Goal: Task Accomplishment & Management: Manage account settings

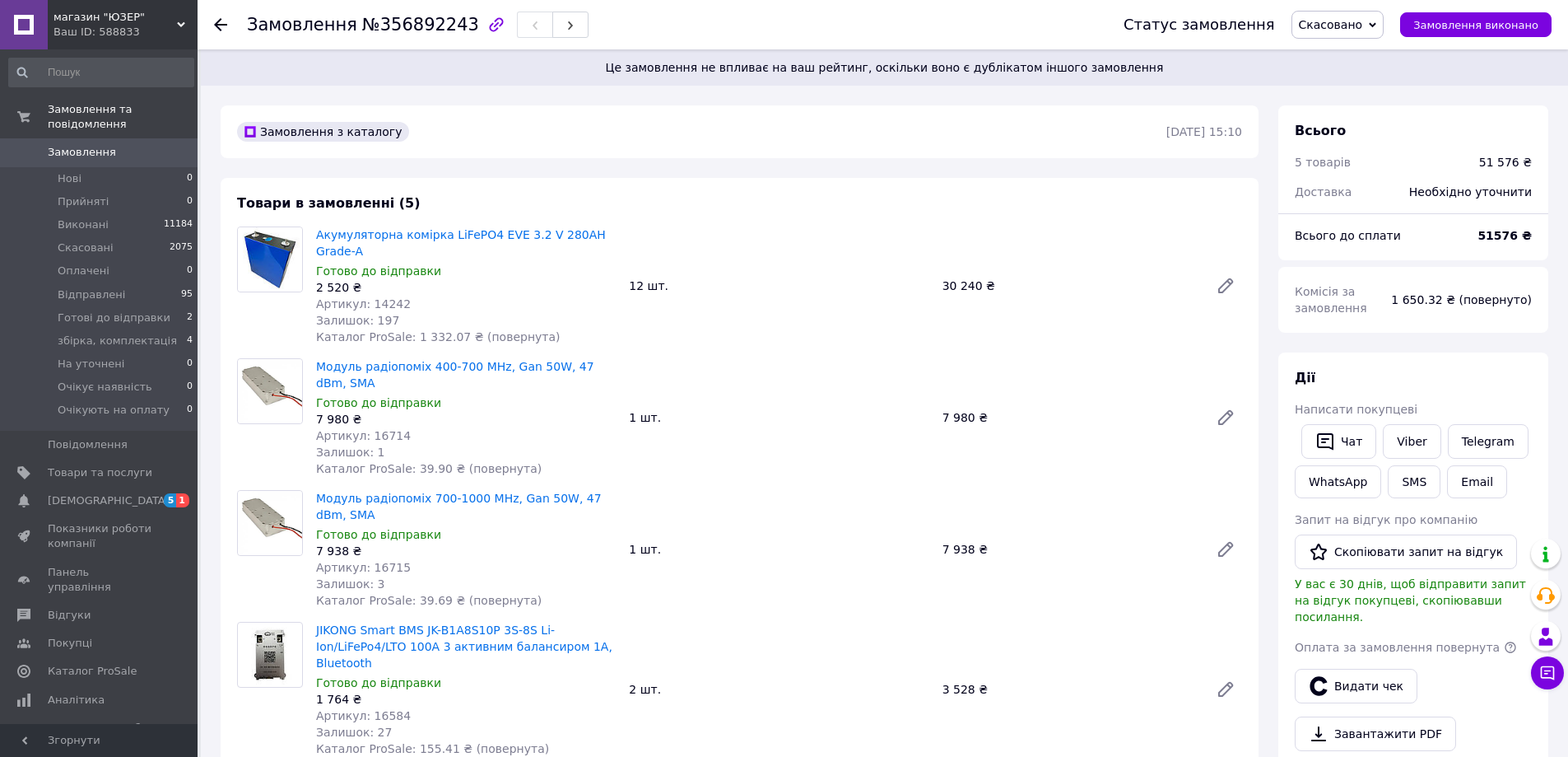
scroll to position [165, 0]
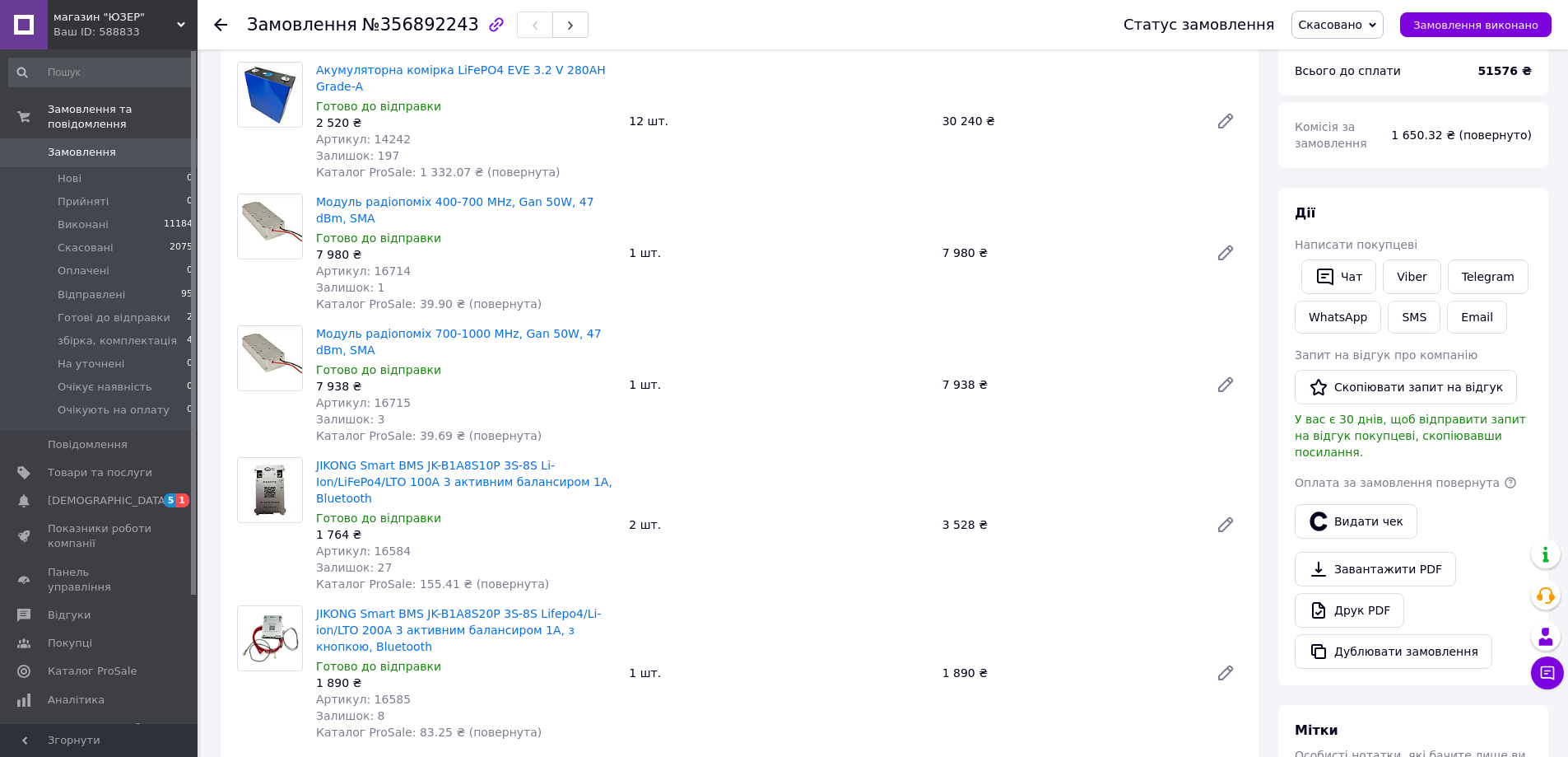
click at [86, 145] on span "Замовлення" at bounding box center [82, 153] width 68 height 15
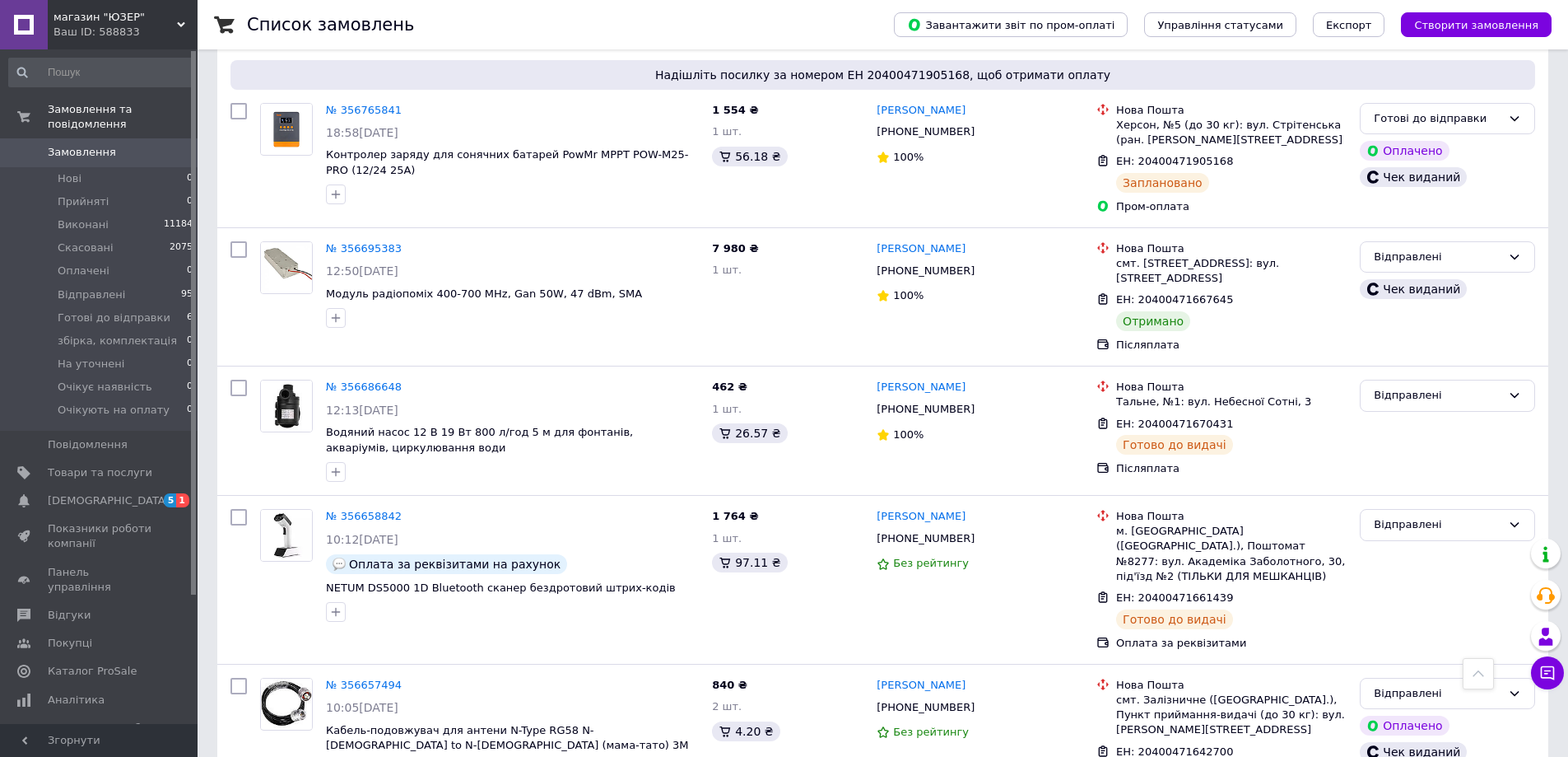
scroll to position [1318, 0]
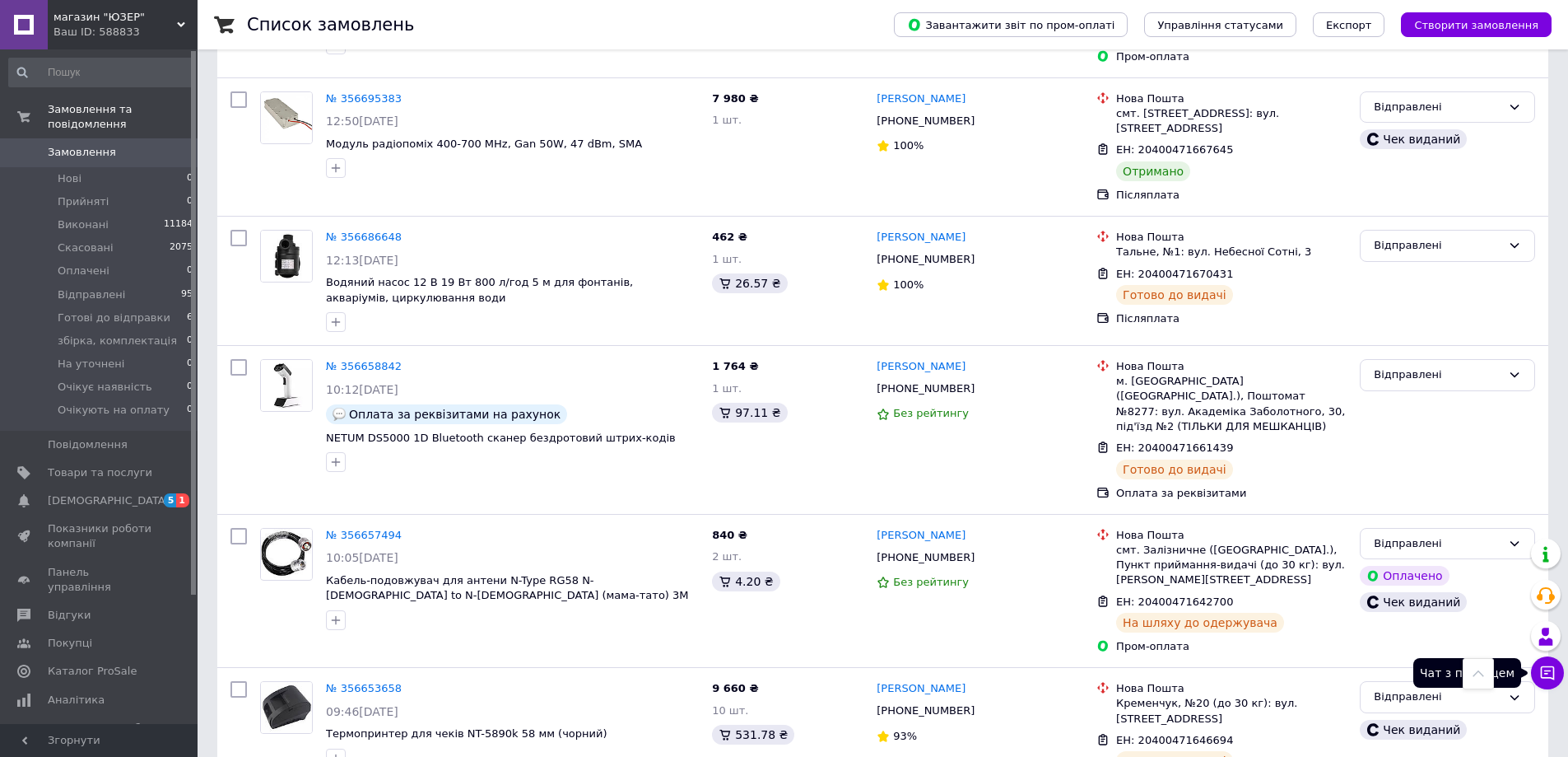
click at [1543, 672] on icon at bounding box center [1548, 673] width 17 height 17
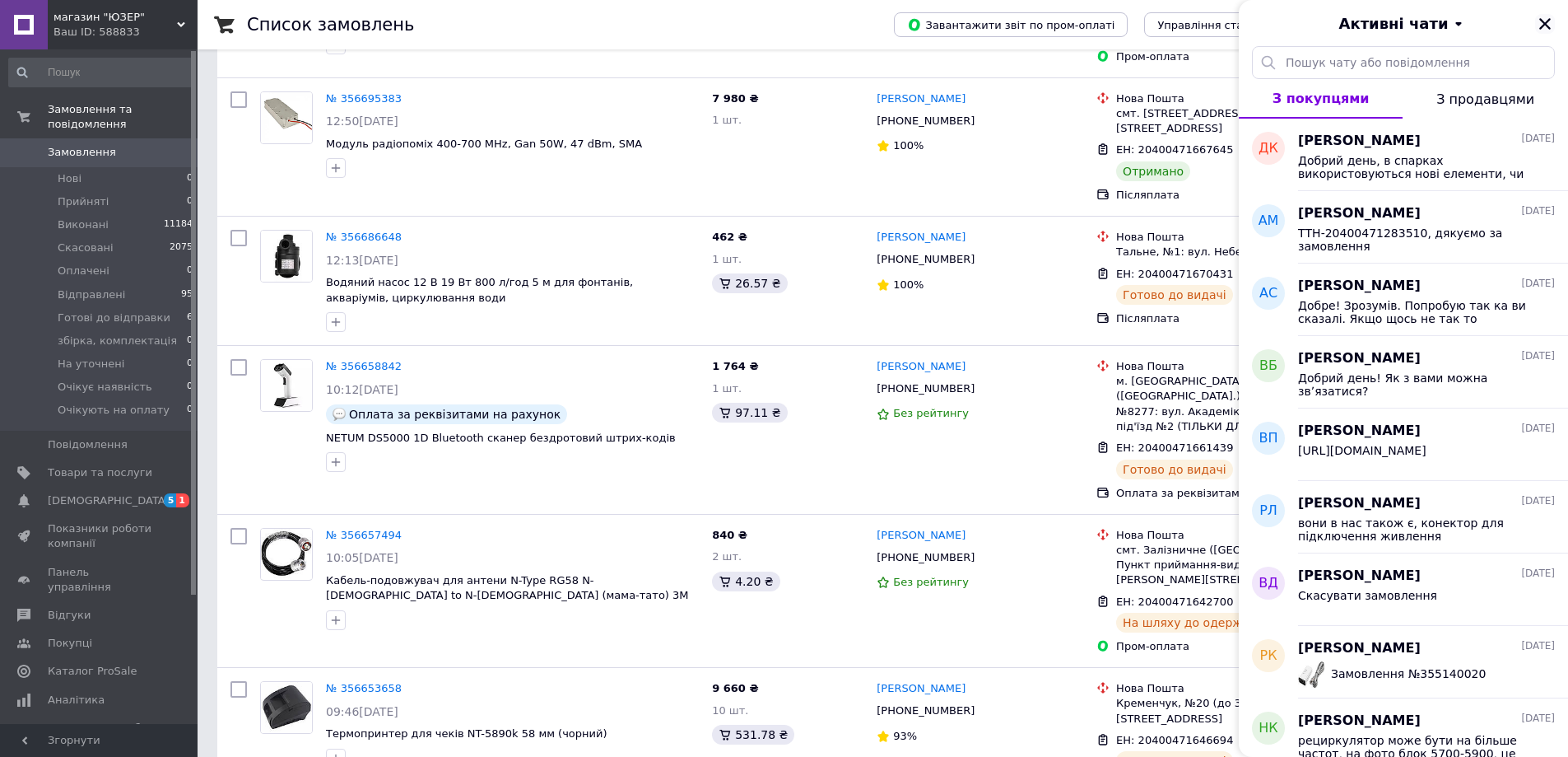
click at [1537, 21] on button "Закрити" at bounding box center [1544, 23] width 19 height 19
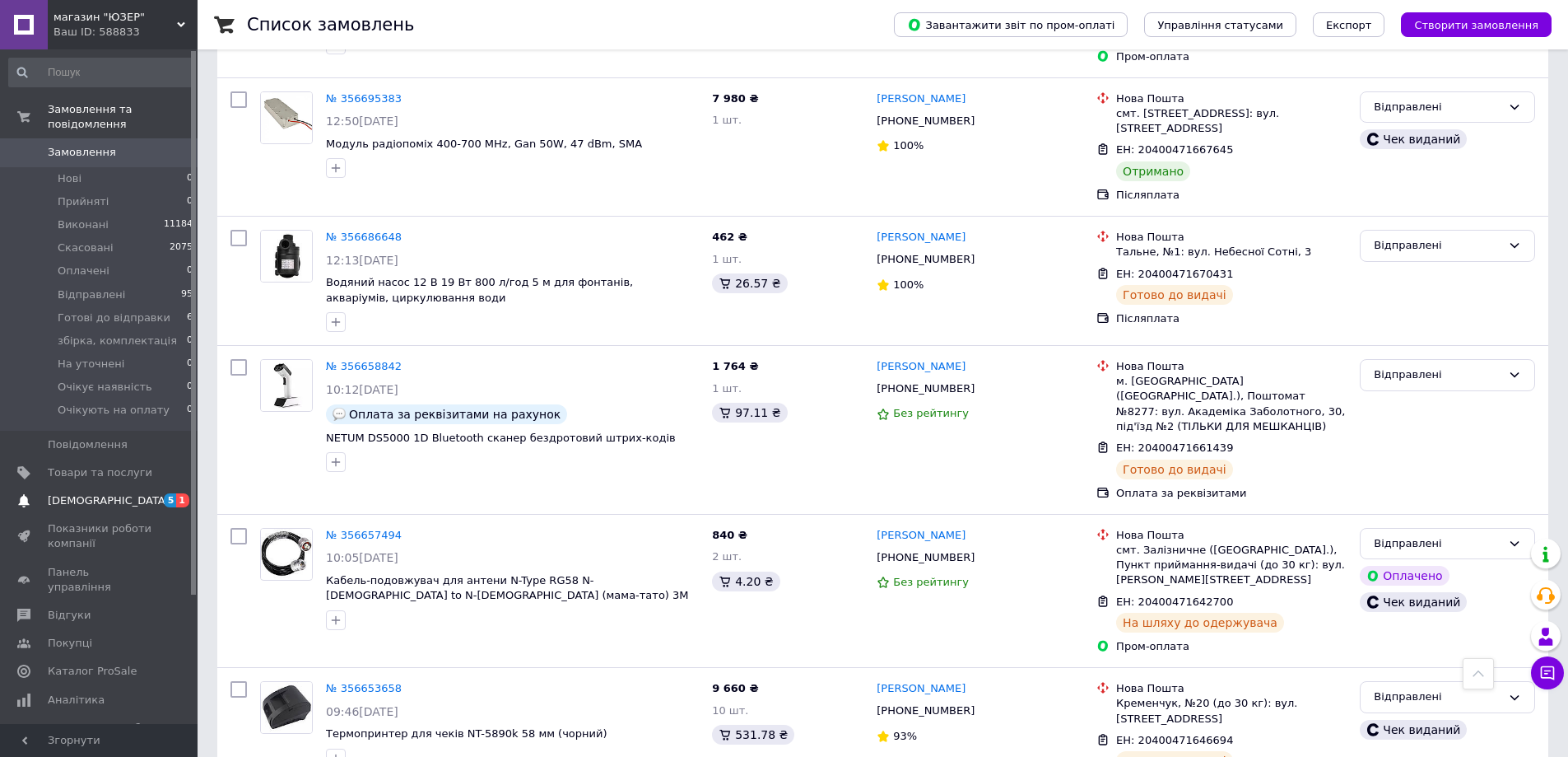
click at [93, 493] on span "[DEMOGRAPHIC_DATA]" at bounding box center [109, 501] width 122 height 15
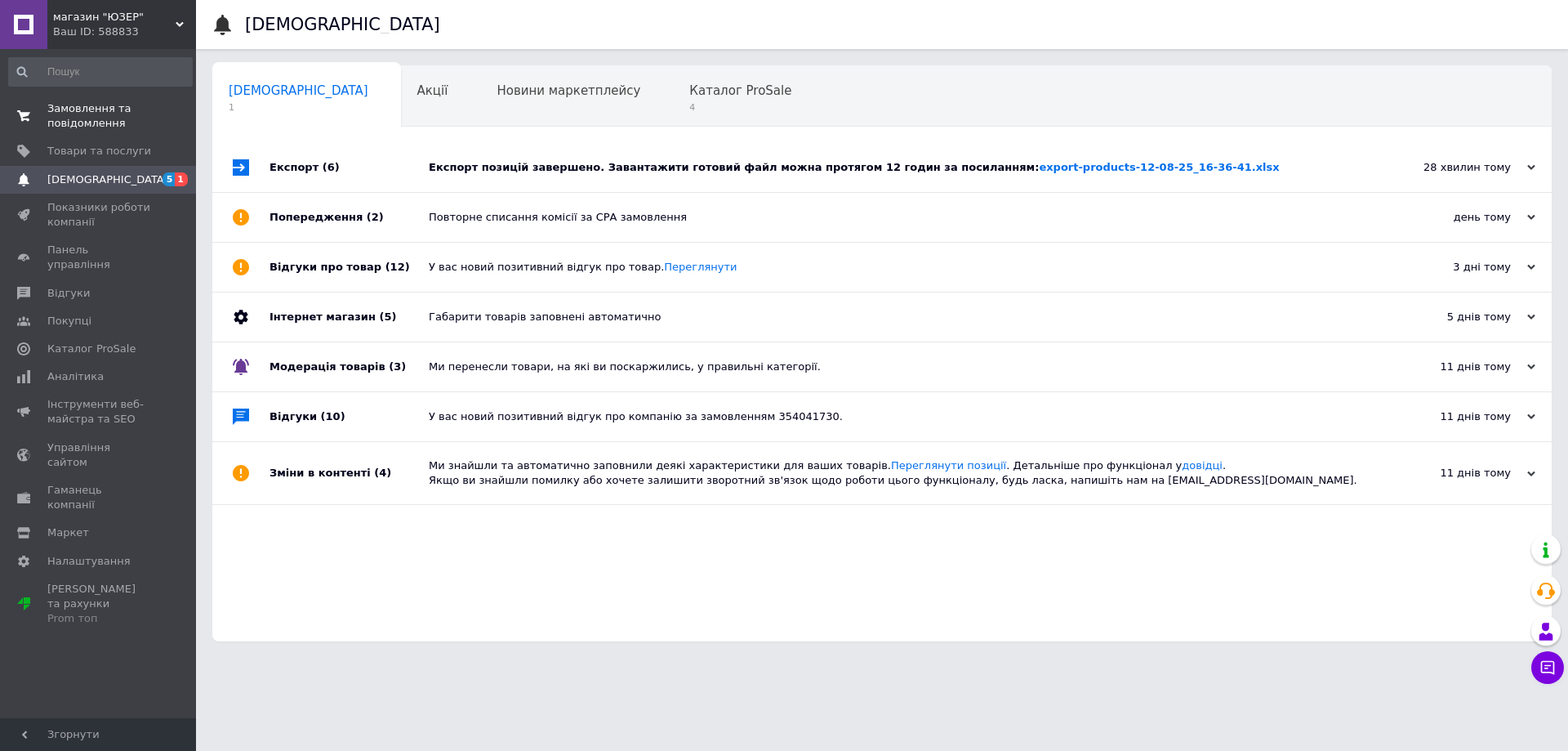
click at [94, 107] on span "Замовлення та повідомлення" at bounding box center [99, 116] width 104 height 29
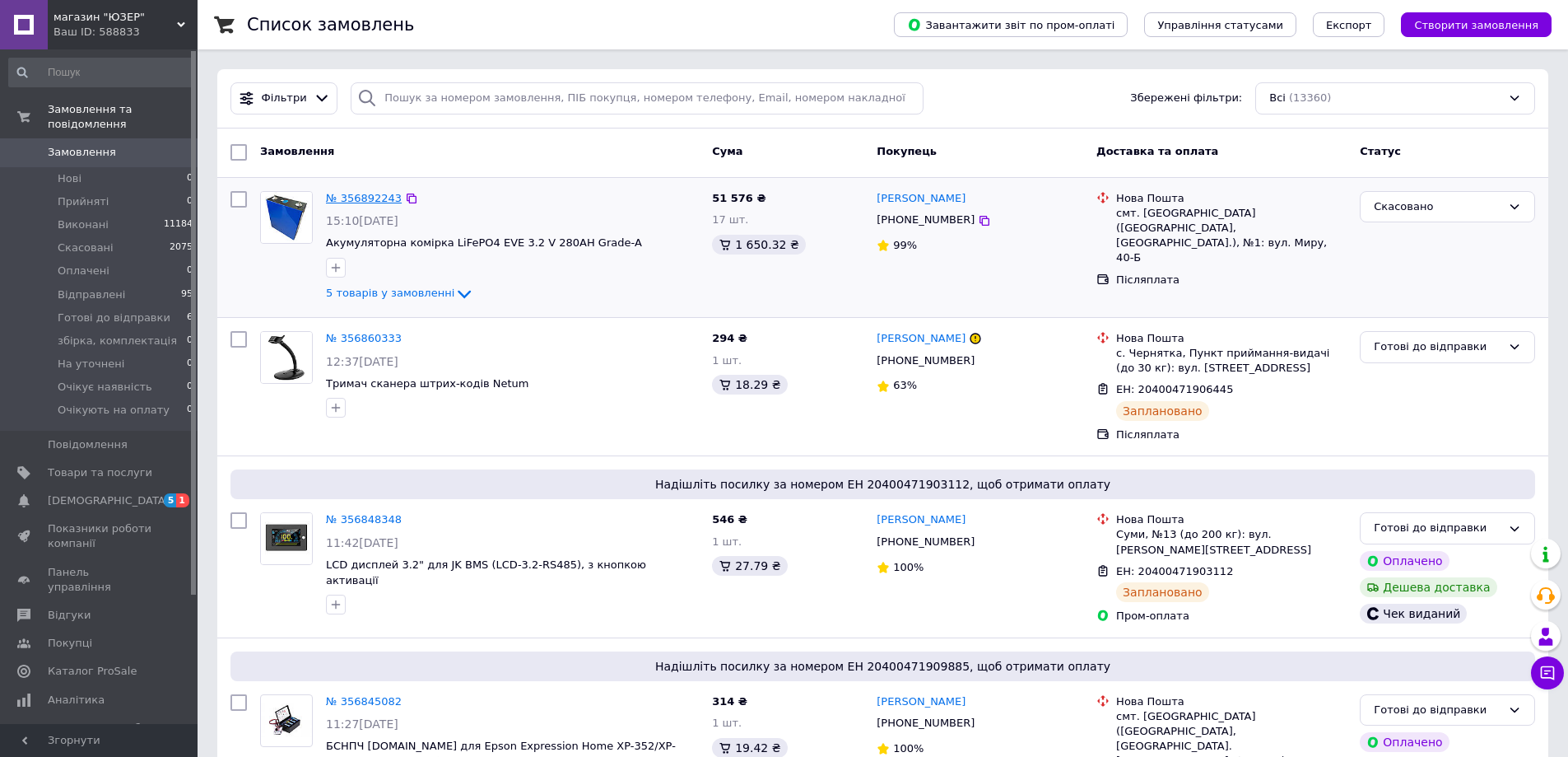
click at [358, 198] on link "№ 356892243" at bounding box center [364, 197] width 76 height 12
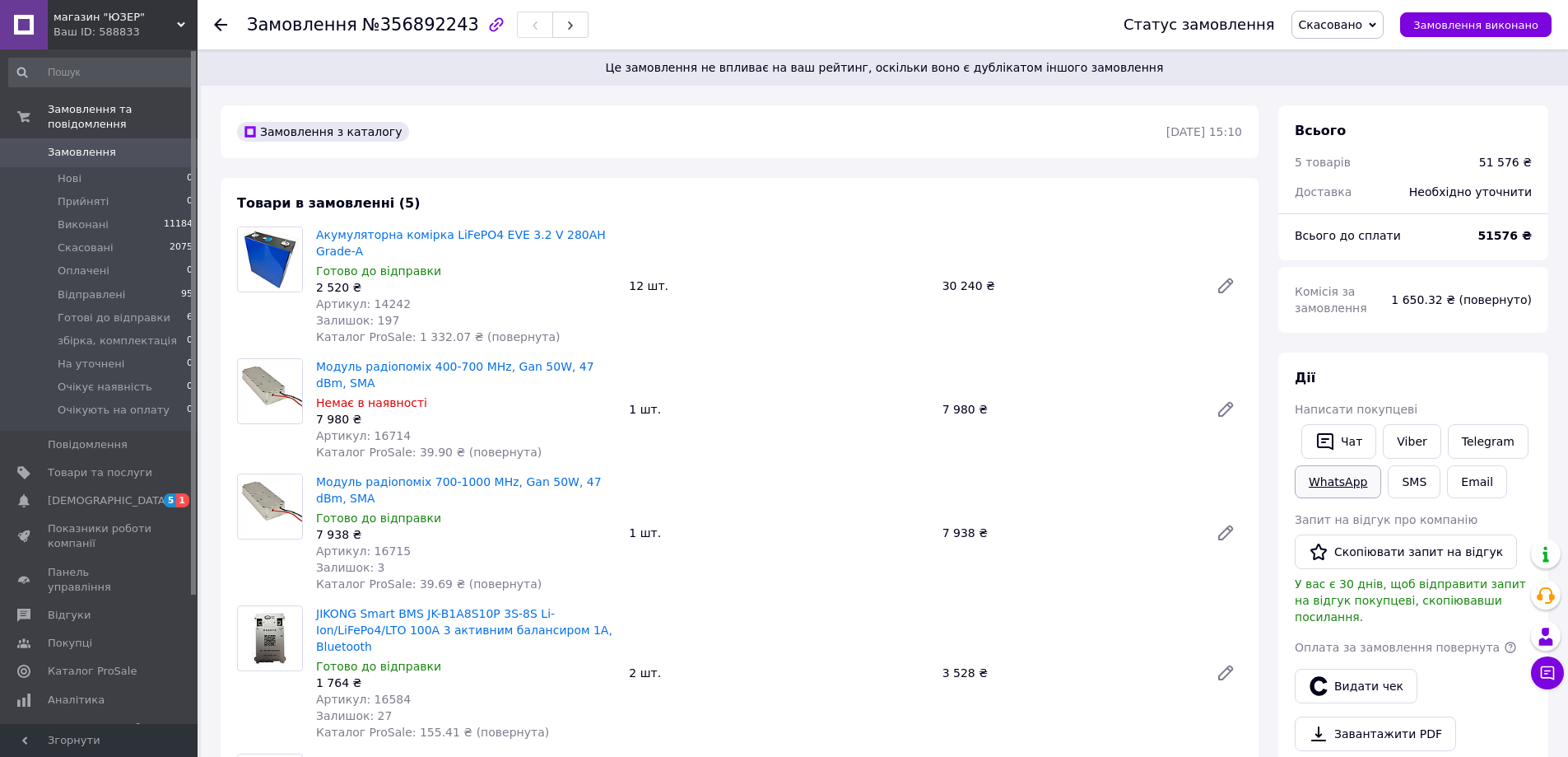
click at [1348, 481] on link "WhatsApp" at bounding box center [1338, 482] width 86 height 33
click at [132, 145] on span "Замовлення" at bounding box center [100, 153] width 105 height 15
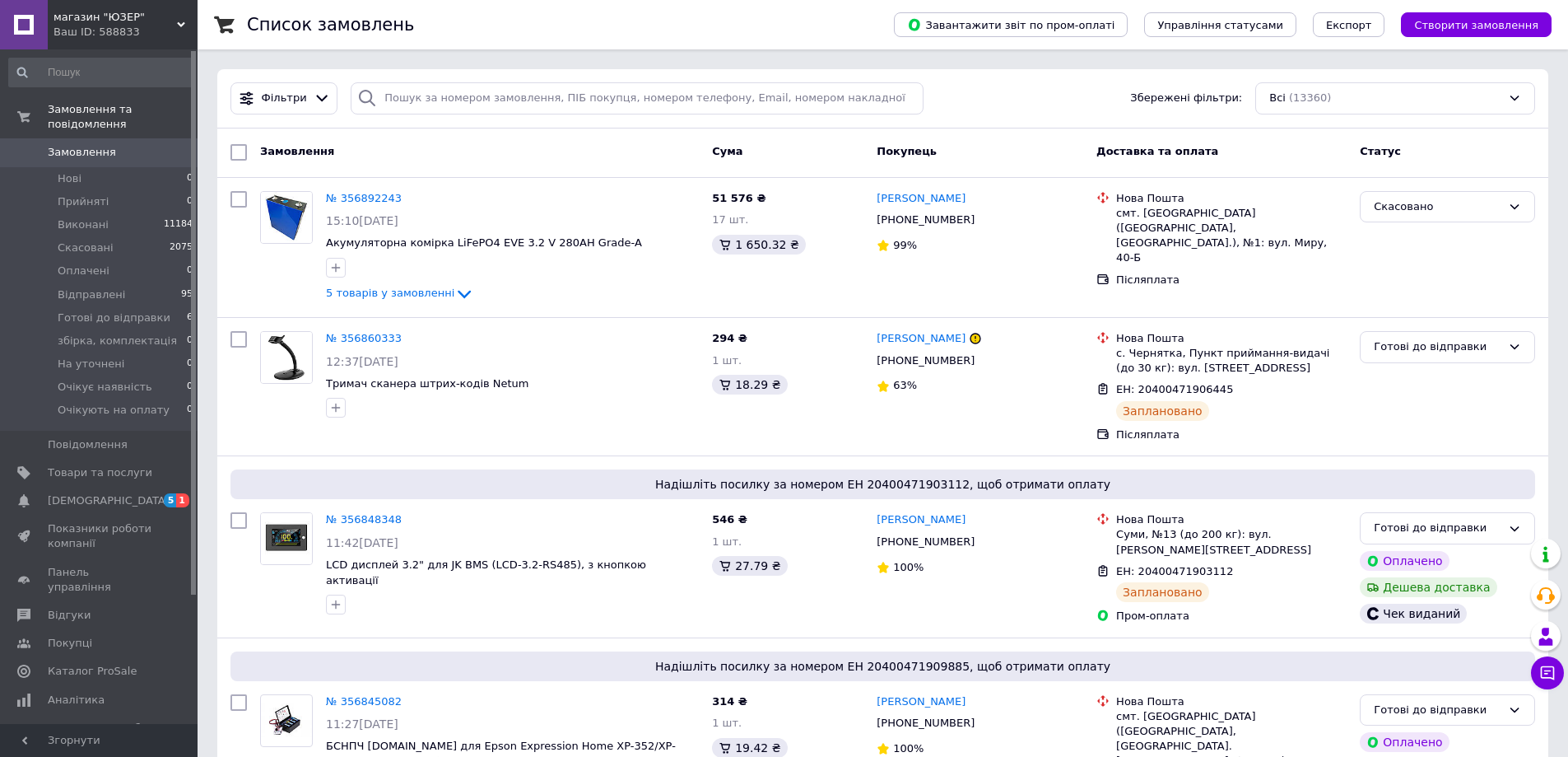
click at [395, 136] on div "Замовлення Cума Покупець Доставка та оплата Статус" at bounding box center [883, 153] width 1331 height 49
